Goal: Check status: Check status

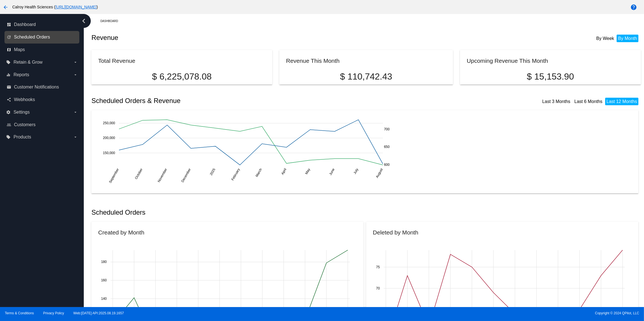
click at [44, 37] on span "Scheduled Orders" at bounding box center [32, 37] width 36 height 5
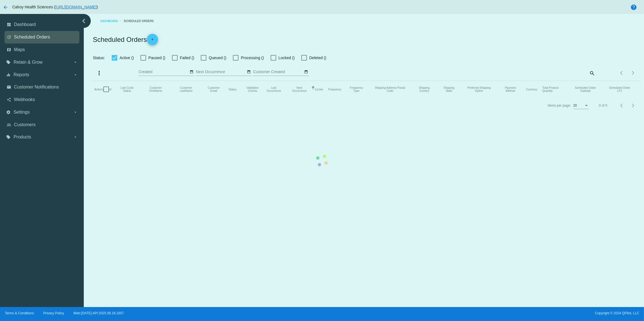
checkbox input "false"
checkbox input "true"
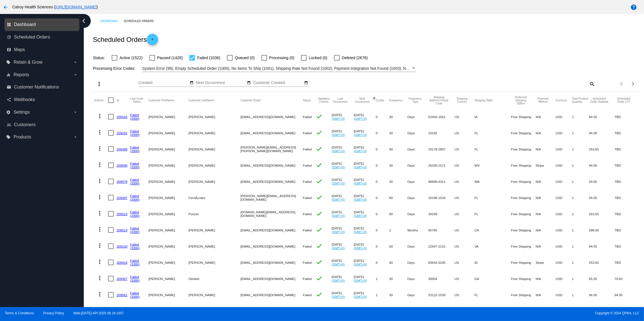
click at [29, 23] on span "Dashboard" at bounding box center [25, 24] width 22 height 5
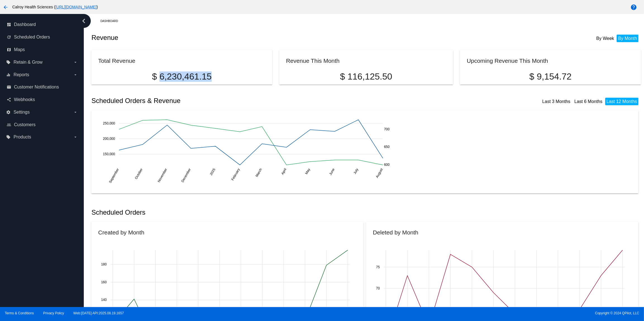
drag, startPoint x: 160, startPoint y: 74, endPoint x: 223, endPoint y: 82, distance: 63.9
click at [213, 75] on p "$ 6,230,461.15" at bounding box center [181, 77] width 167 height 10
drag, startPoint x: 226, startPoint y: 80, endPoint x: 217, endPoint y: 78, distance: 8.7
click at [226, 80] on p "$ 6,230,461.15" at bounding box center [181, 77] width 167 height 10
drag, startPoint x: 159, startPoint y: 73, endPoint x: 213, endPoint y: 77, distance: 54.6
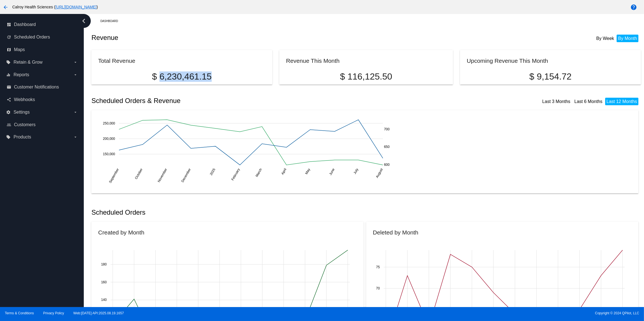
click at [213, 77] on p "$ 6,230,461.15" at bounding box center [181, 77] width 167 height 10
click at [157, 73] on p "$ 6,230,461.15" at bounding box center [181, 77] width 167 height 10
drag, startPoint x: 160, startPoint y: 75, endPoint x: 213, endPoint y: 75, distance: 52.5
click at [213, 75] on p "$ 6,230,461.15" at bounding box center [181, 77] width 167 height 10
click at [160, 76] on p "$ 6,230,461.15" at bounding box center [181, 77] width 167 height 10
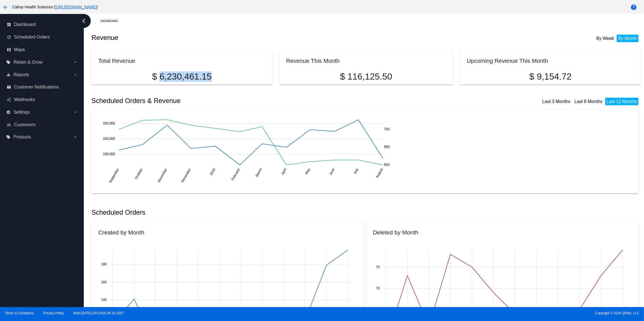
drag, startPoint x: 166, startPoint y: 75, endPoint x: 212, endPoint y: 76, distance: 45.8
click at [212, 76] on p "$ 6,230,461.15" at bounding box center [181, 77] width 167 height 10
click at [42, 37] on span "Scheduled Orders" at bounding box center [32, 37] width 36 height 5
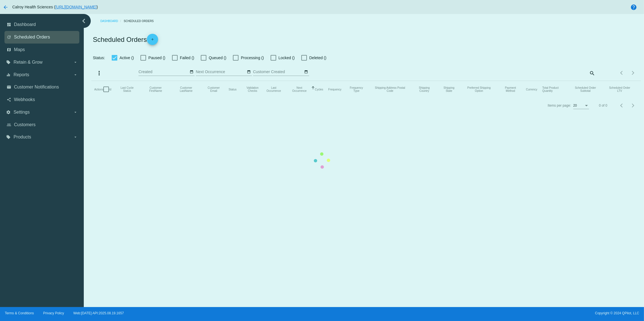
checkbox input "false"
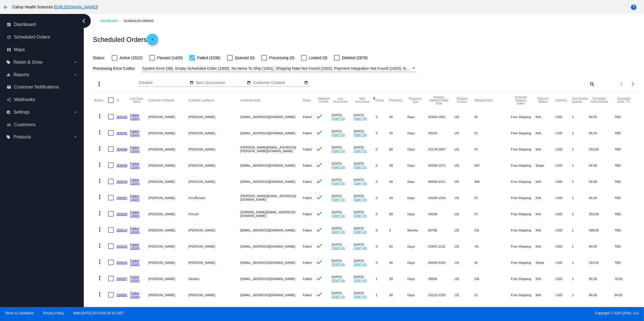
click at [192, 57] on div at bounding box center [192, 58] width 6 height 6
click at [192, 61] on input "Failed (1036)" at bounding box center [192, 61] width 0 height 0
checkbox input "false"
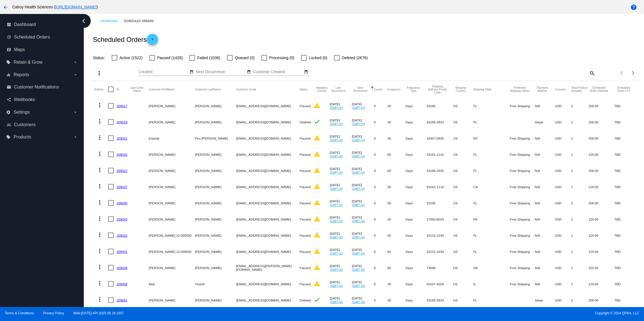
click at [334, 58] on div at bounding box center [337, 58] width 6 height 6
click at [337, 61] on input "Deleted (2676)" at bounding box center [337, 61] width 0 height 0
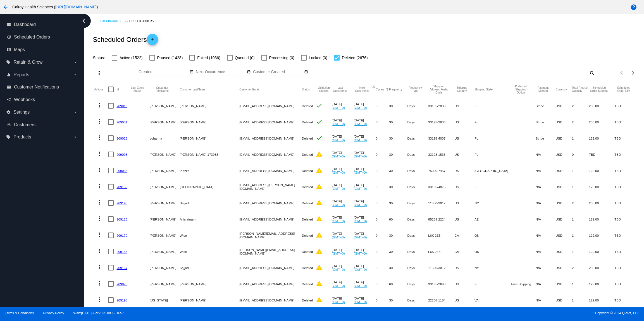
click at [376, 91] on button "Cycles" at bounding box center [380, 89] width 8 height 3
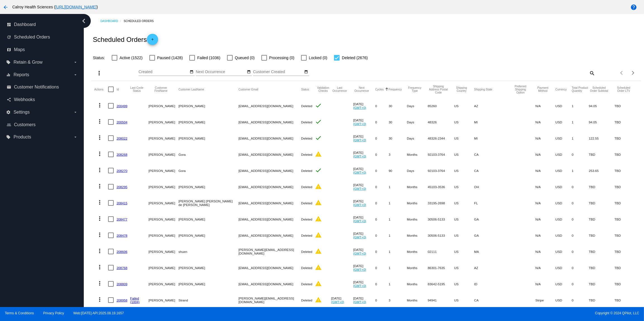
click at [375, 91] on button "Cycles" at bounding box center [379, 89] width 8 height 3
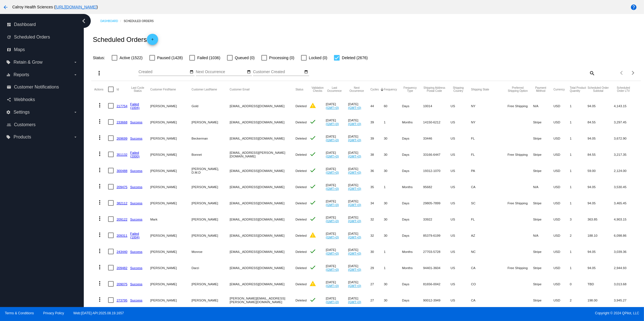
click at [356, 105] on mat-row "more_vert 217754 Failed (1004) [PERSON_NAME] Gold [EMAIL_ADDRESS][DOMAIN_NAME] …" at bounding box center [366, 106] width 544 height 16
click at [370, 105] on mat-cell "44" at bounding box center [376, 106] width 13 height 16
drag, startPoint x: 402, startPoint y: 122, endPoint x: 371, endPoint y: 124, distance: 30.8
click at [370, 123] on mat-row "more_vert 233668 Success [PERSON_NAME] [EMAIL_ADDRESS][DOMAIN_NAME] Deleted che…" at bounding box center [366, 122] width 544 height 16
click at [402, 116] on mat-cell "Months" at bounding box center [412, 122] width 21 height 16
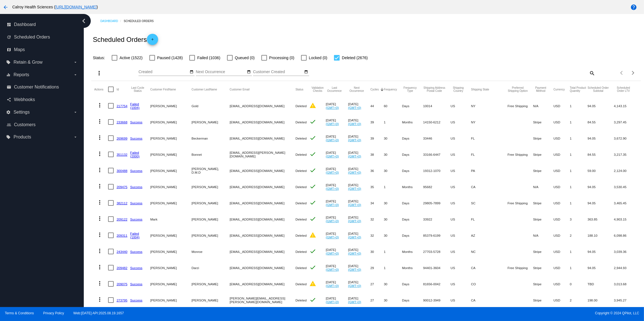
drag, startPoint x: 401, startPoint y: 122, endPoint x: 371, endPoint y: 123, distance: 30.5
click at [371, 123] on mat-row "more_vert 233668 Success [PERSON_NAME] [EMAIL_ADDRESS][DOMAIN_NAME] Deleted che…" at bounding box center [366, 122] width 544 height 16
click at [402, 118] on mat-cell "Months" at bounding box center [412, 122] width 21 height 16
drag, startPoint x: 371, startPoint y: 123, endPoint x: 401, endPoint y: 123, distance: 30.2
click at [401, 123] on mat-row "more_vert 233668 Success [PERSON_NAME] [EMAIL_ADDRESS][DOMAIN_NAME] Deleted che…" at bounding box center [366, 122] width 544 height 16
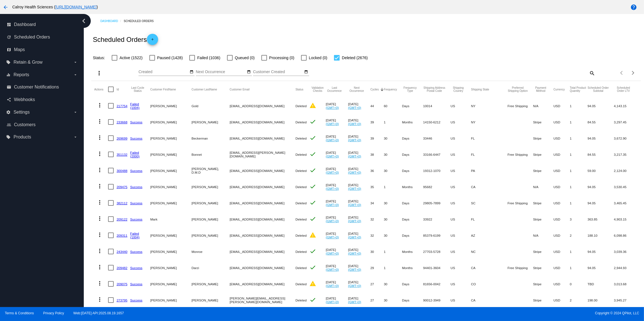
click at [384, 124] on mat-cell "1" at bounding box center [393, 122] width 18 height 16
drag, startPoint x: 371, startPoint y: 122, endPoint x: 403, endPoint y: 122, distance: 31.8
click at [403, 122] on mat-row "more_vert 233668 Success [PERSON_NAME] [EMAIL_ADDRESS][DOMAIN_NAME] Deleted che…" at bounding box center [366, 122] width 544 height 16
click at [100, 106] on mat-icon "more_vert" at bounding box center [99, 105] width 7 height 7
click at [123, 121] on span "View Event Logs" at bounding box center [125, 119] width 29 height 4
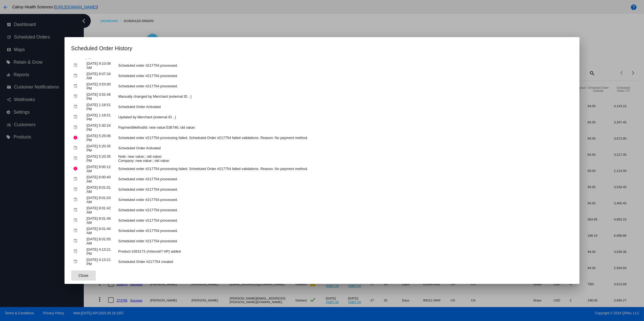
scroll to position [529, 0]
drag, startPoint x: 178, startPoint y: 263, endPoint x: 122, endPoint y: 260, distance: 55.7
click at [122, 260] on td "Scheduled Order #217754 created" at bounding box center [345, 262] width 456 height 10
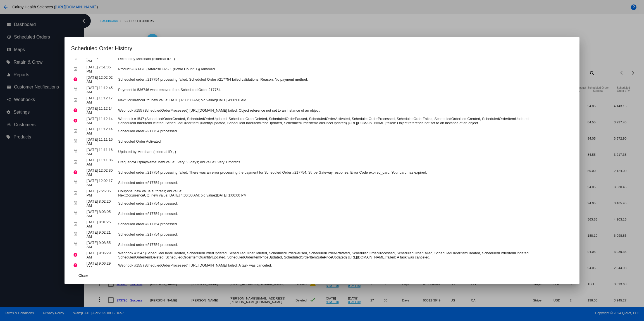
scroll to position [0, 0]
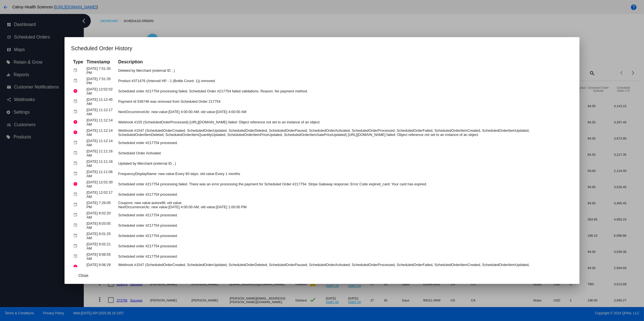
click at [306, 22] on div at bounding box center [322, 160] width 644 height 321
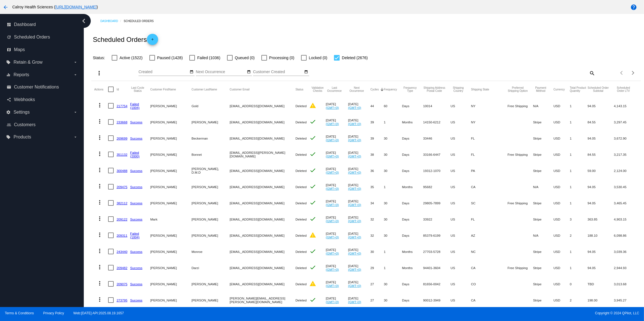
drag, startPoint x: 349, startPoint y: 105, endPoint x: 329, endPoint y: 105, distance: 19.8
click at [348, 105] on mat-cell "[DATE] (GMT+0)" at bounding box center [359, 106] width 22 height 16
click at [406, 69] on div "Aug Jan Feb Mar Apr Su Mo" at bounding box center [299, 73] width 320 height 16
click at [101, 106] on mat-icon "more_vert" at bounding box center [99, 105] width 7 height 7
click at [122, 120] on span "View Event Logs" at bounding box center [125, 119] width 29 height 4
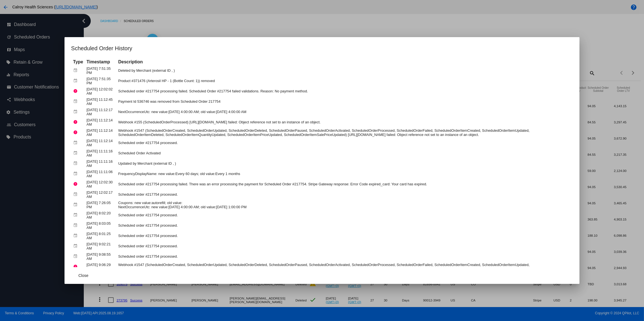
drag, startPoint x: 315, startPoint y: 92, endPoint x: 122, endPoint y: 92, distance: 192.7
click at [122, 92] on td "Scheduled order #217754 processing failed. Scheduled Order #217754 failed valid…" at bounding box center [345, 91] width 456 height 10
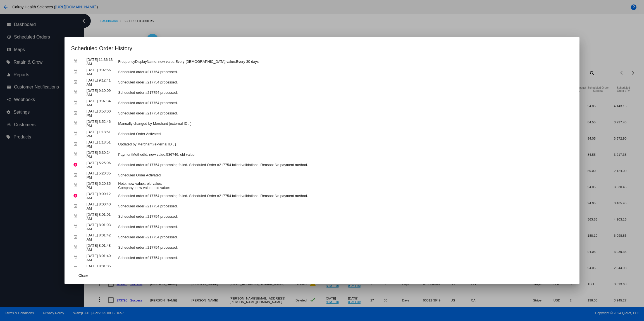
scroll to position [529, 0]
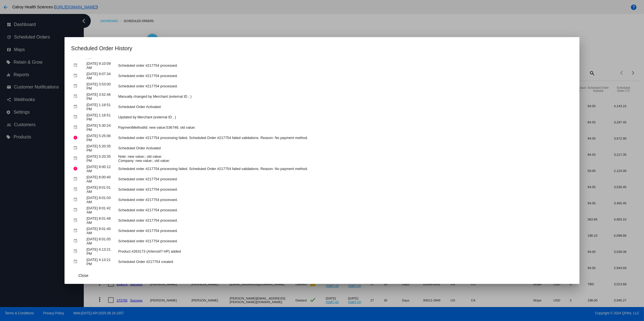
drag, startPoint x: 315, startPoint y: 137, endPoint x: 120, endPoint y: 137, distance: 194.7
click at [120, 137] on tr "error [DATE] 5:25:06 PM Scheduled order #217754 processing failed. Scheduled Or…" at bounding box center [322, 138] width 501 height 10
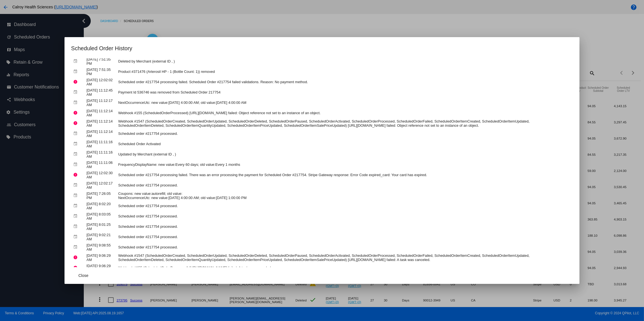
scroll to position [0, 0]
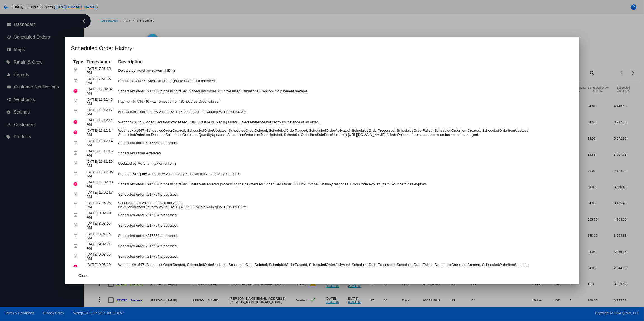
click at [246, 19] on div at bounding box center [322, 160] width 644 height 321
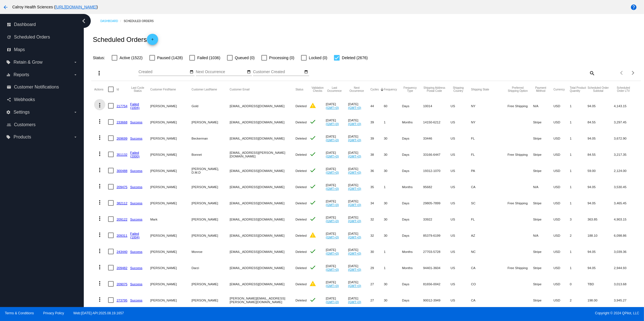
click at [101, 105] on mat-icon "more_vert" at bounding box center [99, 105] width 7 height 7
click at [133, 118] on span "View Event Logs" at bounding box center [125, 119] width 29 height 4
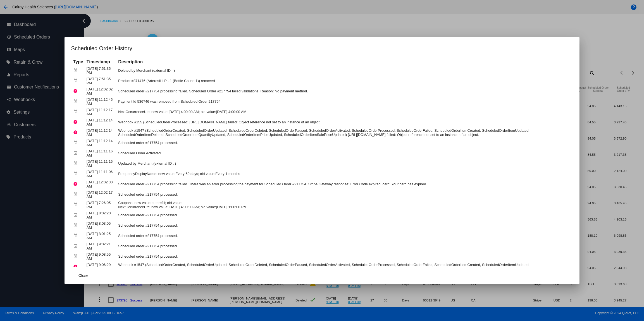
drag, startPoint x: 167, startPoint y: 141, endPoint x: 121, endPoint y: 133, distance: 46.8
click at [216, 32] on div at bounding box center [322, 160] width 644 height 321
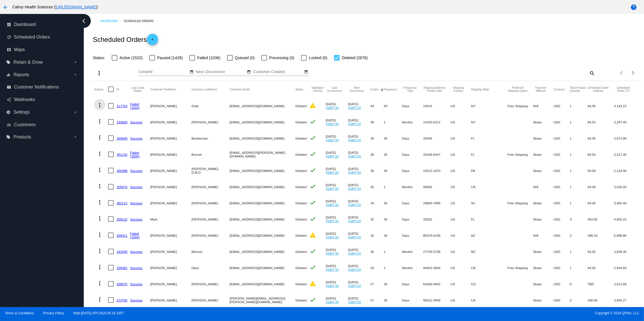
click at [100, 105] on mat-icon "more_vert" at bounding box center [99, 105] width 7 height 7
click at [119, 136] on button "history View Cycles History" at bounding box center [122, 132] width 56 height 13
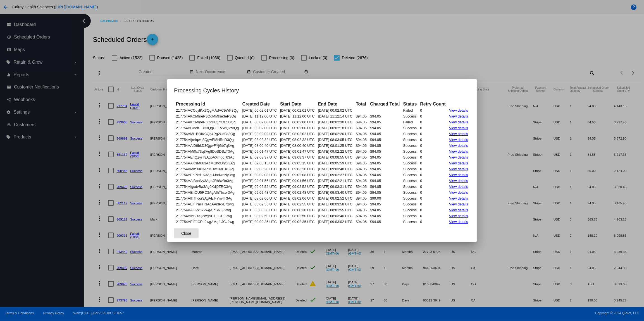
click at [181, 236] on span "Close" at bounding box center [186, 233] width 10 height 4
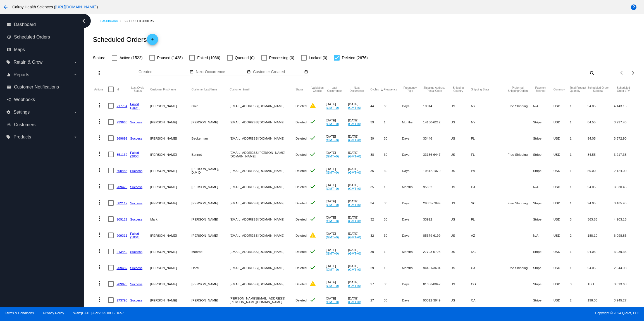
click at [465, 52] on div "Status: Active (1522) Paused (1428) Failed (1036) Queued (0) Processing (0) Loc…" at bounding box center [365, 56] width 549 height 11
click at [335, 59] on div at bounding box center [337, 58] width 6 height 6
click at [337, 61] on input "Deleted (2676)" at bounding box center [337, 61] width 0 height 0
checkbox input "false"
